Goal: Information Seeking & Learning: Learn about a topic

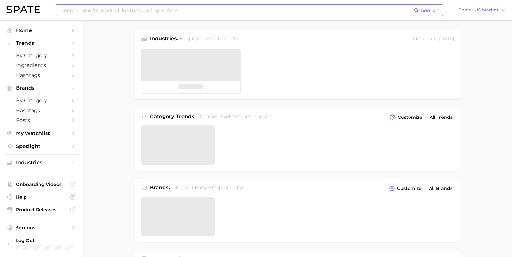
click at [144, 10] on input at bounding box center [237, 10] width 354 height 11
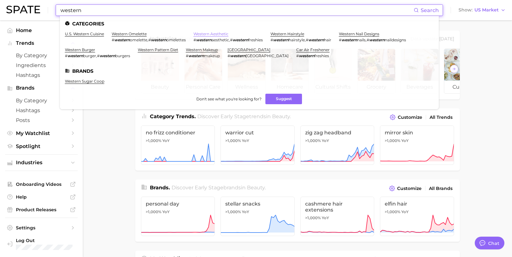
type input "western"
click at [224, 31] on link "western aesthetic" at bounding box center [210, 33] width 35 height 5
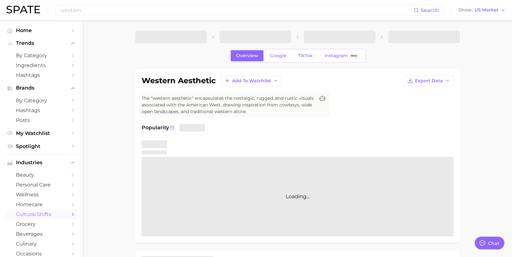
type textarea "x"
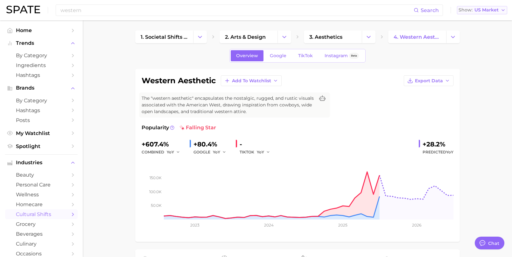
click at [500, 9] on icon "button" at bounding box center [502, 10] width 5 height 5
click at [469, 77] on span "Global" at bounding box center [461, 77] width 15 height 5
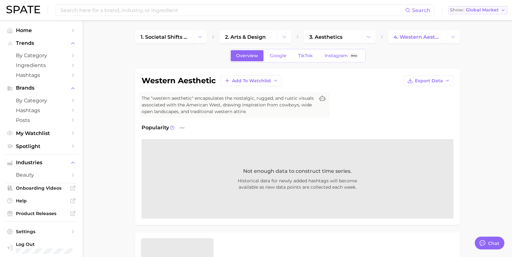
click at [492, 11] on span "Global Market" at bounding box center [481, 9] width 33 height 3
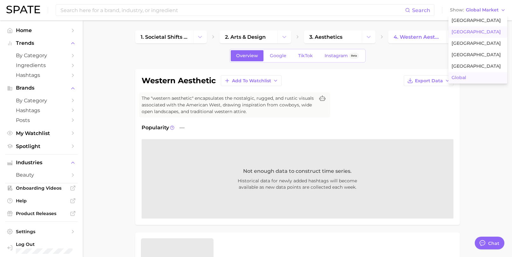
click at [467, 34] on span "[GEOGRAPHIC_DATA]" at bounding box center [475, 31] width 49 height 5
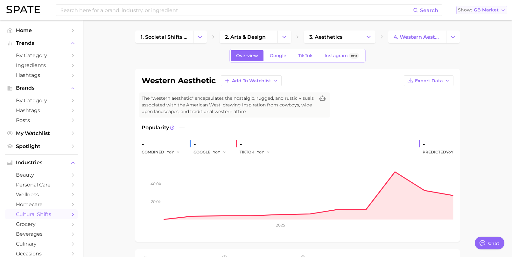
click at [490, 10] on span "GB Market" at bounding box center [485, 9] width 25 height 3
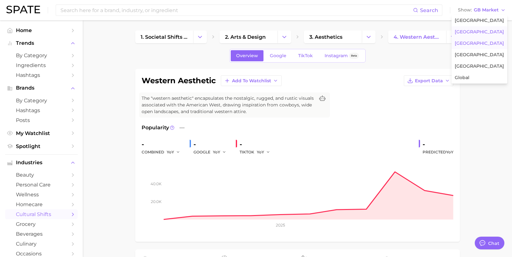
click at [472, 45] on span "[GEOGRAPHIC_DATA]" at bounding box center [478, 43] width 49 height 5
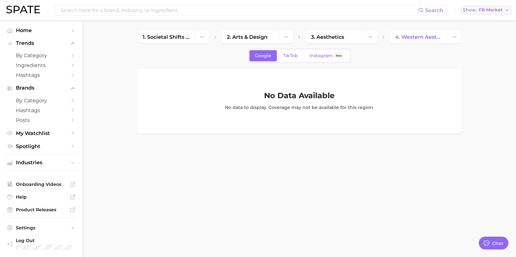
click at [484, 12] on span "FR Market" at bounding box center [491, 9] width 24 height 3
click at [473, 65] on span "[GEOGRAPHIC_DATA]" at bounding box center [483, 66] width 49 height 5
click at [496, 8] on span "JP Market" at bounding box center [491, 9] width 23 height 3
click at [486, 23] on button "[GEOGRAPHIC_DATA]" at bounding box center [484, 20] width 56 height 11
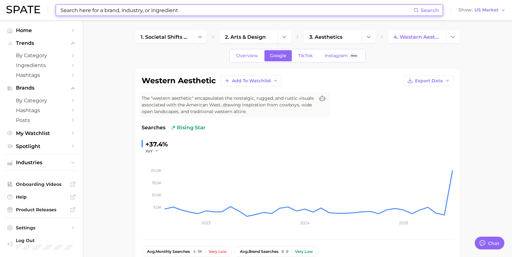
click at [165, 10] on input at bounding box center [237, 10] width 354 height 11
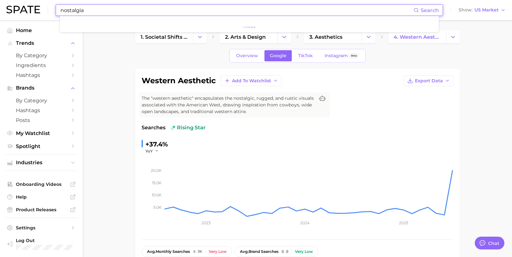
type input "nostalgia"
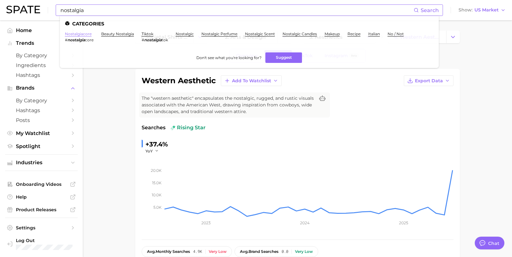
click at [85, 34] on link "nostalgiacore" at bounding box center [78, 33] width 27 height 5
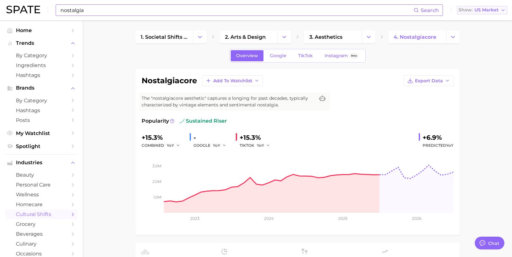
click at [497, 12] on span "US Market" at bounding box center [486, 9] width 24 height 3
click at [469, 76] on span "Global" at bounding box center [461, 77] width 15 height 5
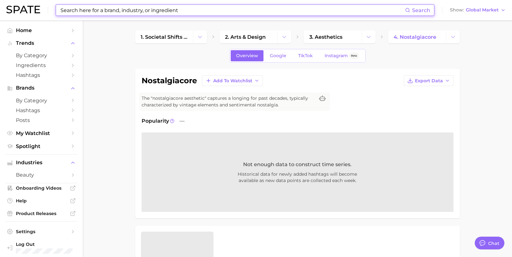
click at [164, 10] on input at bounding box center [232, 10] width 345 height 11
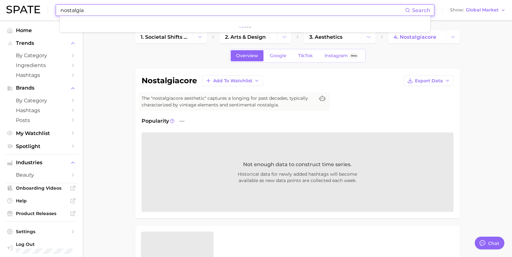
type input "nostalgia"
